Goal: Task Accomplishment & Management: Use online tool/utility

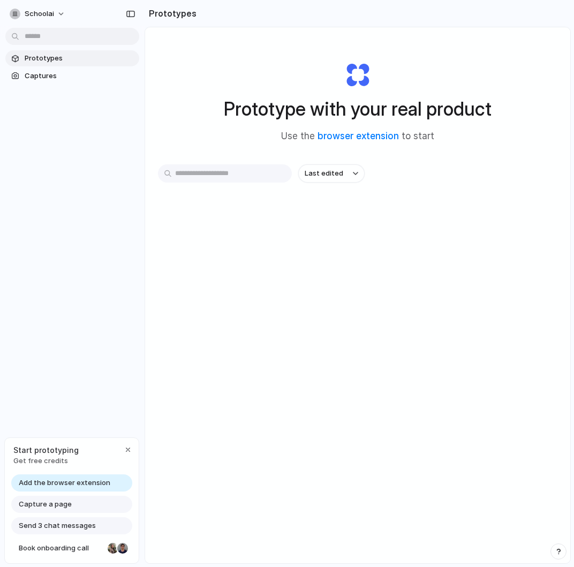
click at [86, 481] on span "Add the browser extension" at bounding box center [65, 482] width 92 height 11
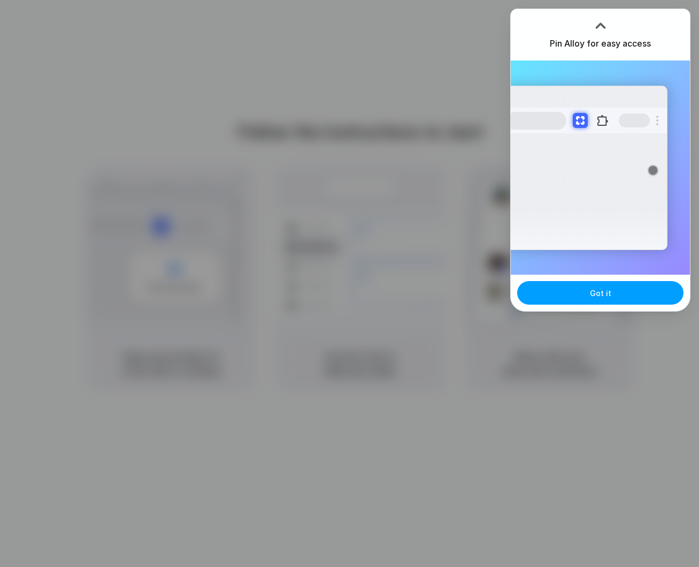
click at [607, 294] on span "Got it" at bounding box center [600, 292] width 21 height 11
